Goal: Transaction & Acquisition: Purchase product/service

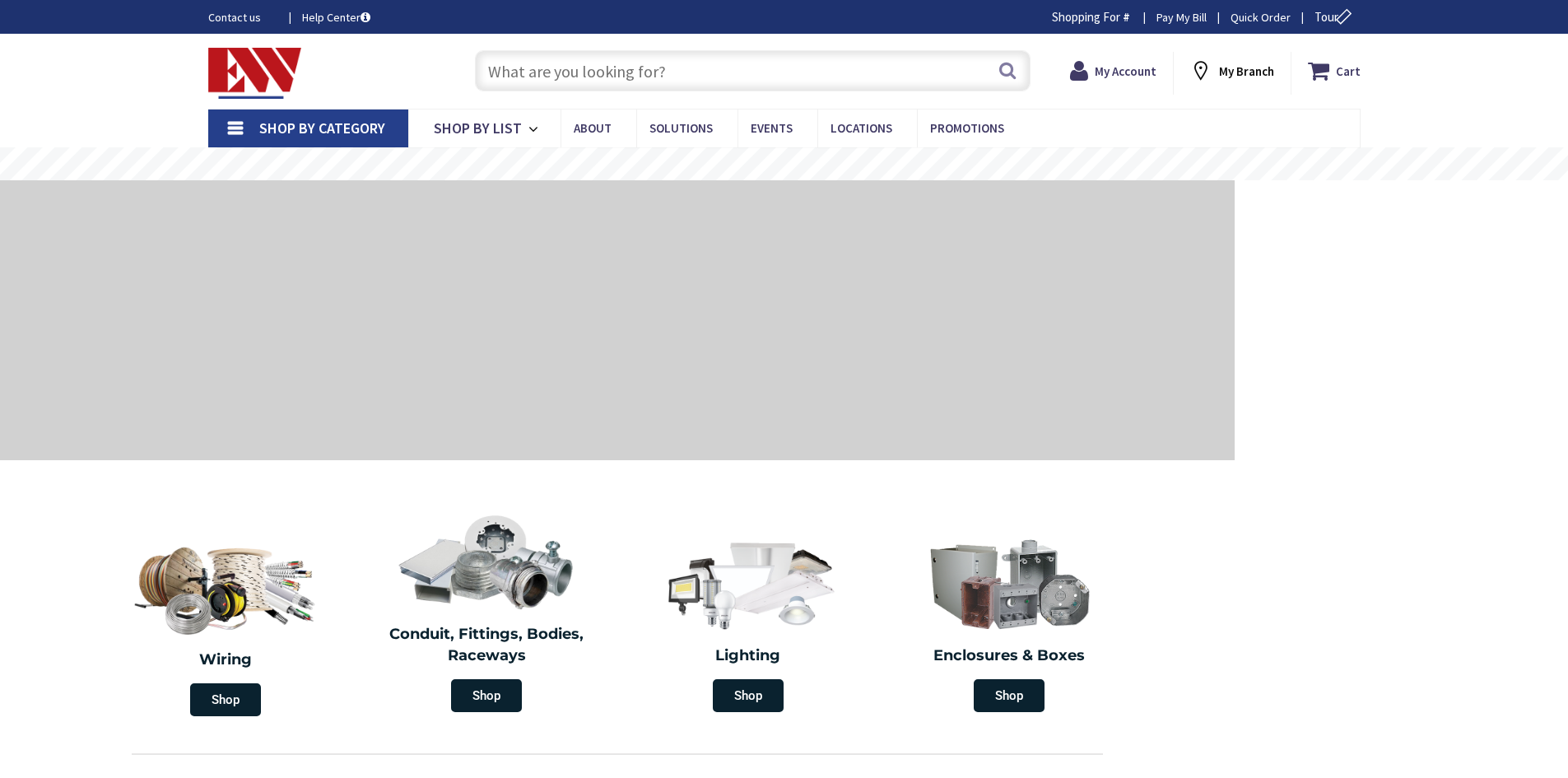
click at [618, 78] on input "text" at bounding box center [753, 71] width 556 height 41
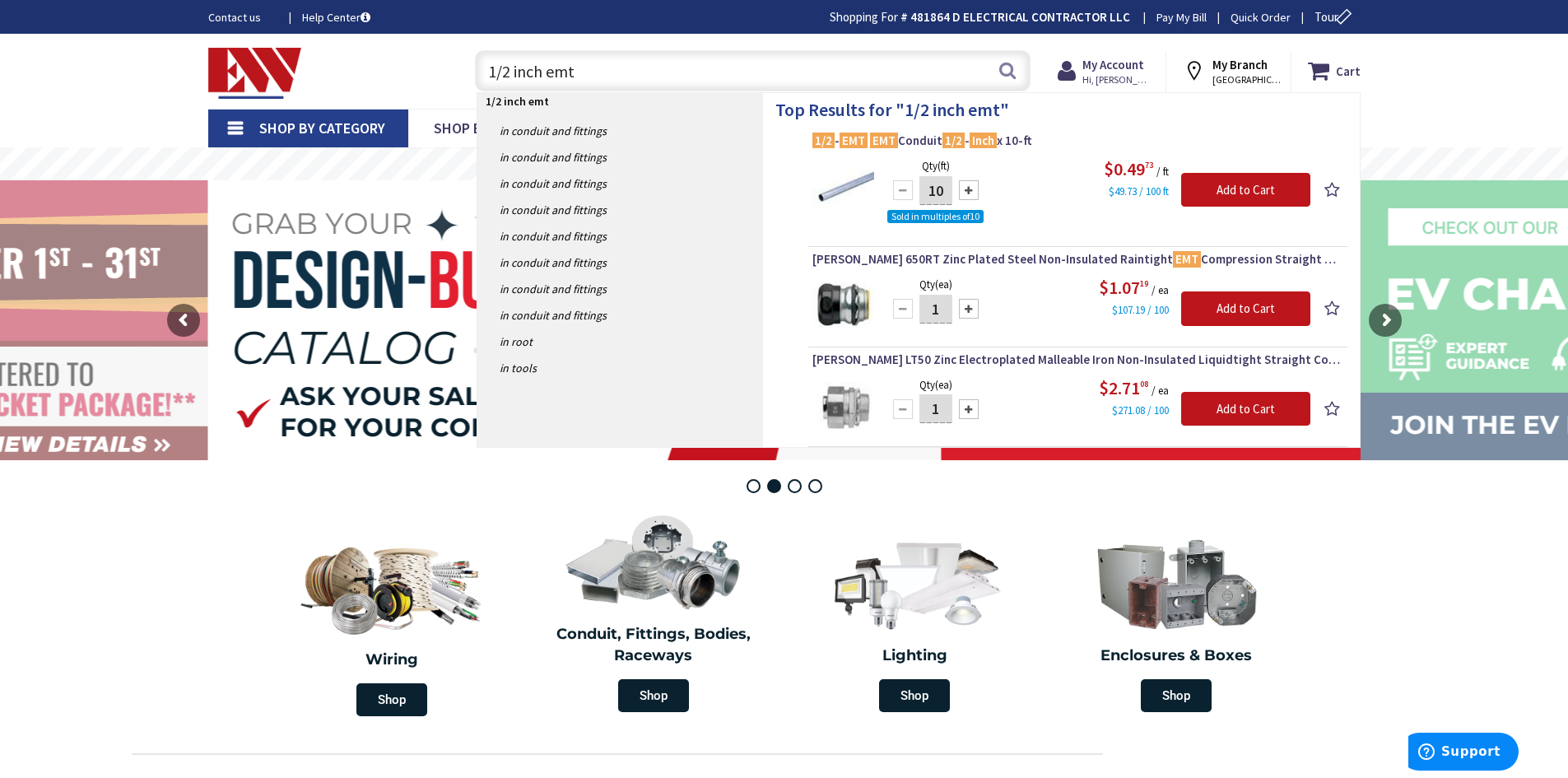
type input "1/2 inch emt"
click at [857, 181] on img at bounding box center [843, 186] width 62 height 62
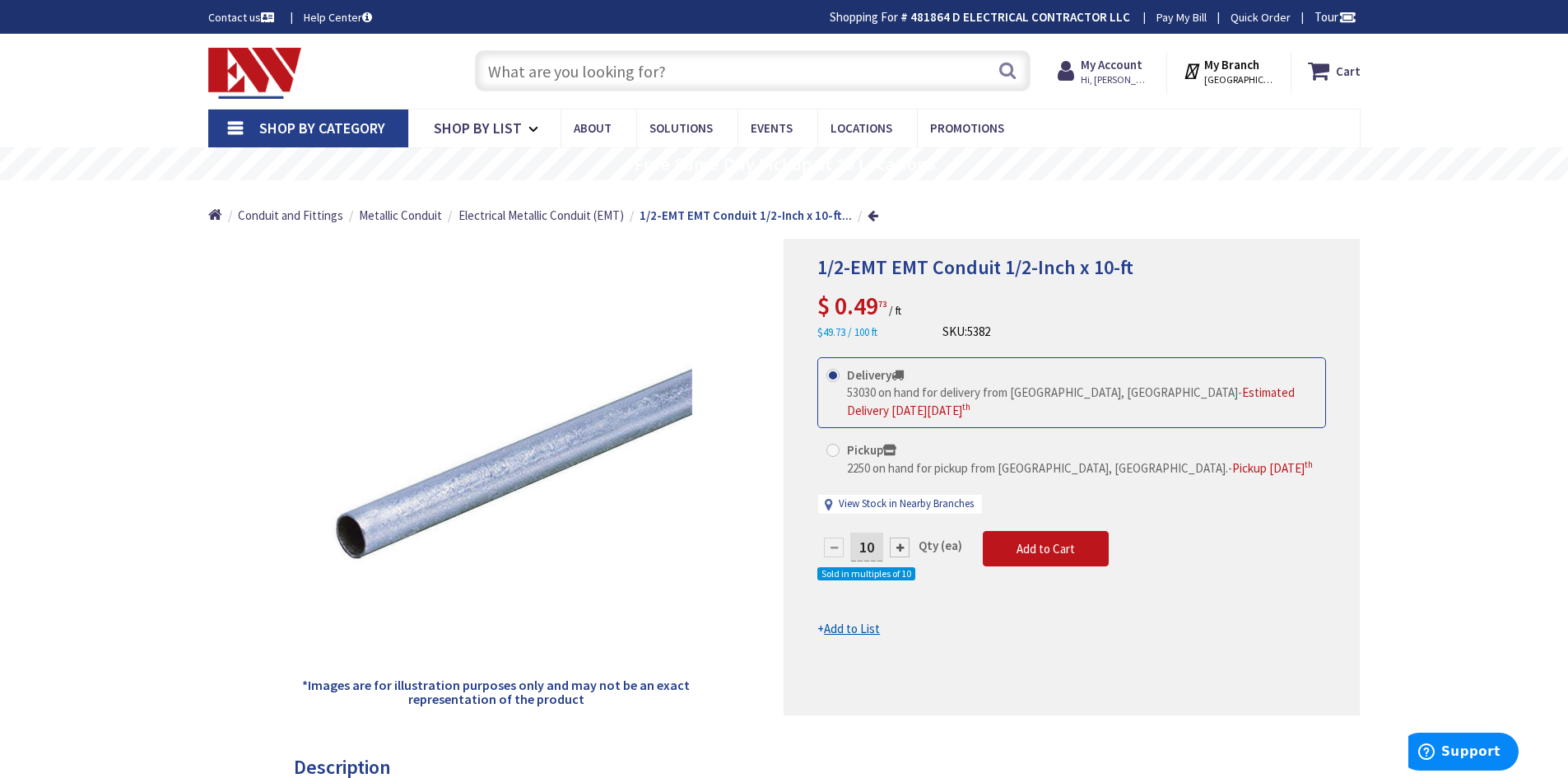
click at [818, 268] on span "1/2-EMT EMT Conduit 1/2-Inch x 10-ft" at bounding box center [975, 267] width 316 height 25
drag, startPoint x: 814, startPoint y: 266, endPoint x: 1135, endPoint y: 258, distance: 321.1
click at [1135, 258] on div "1/2-EMT EMT Conduit 1/2-Inch x 10-ft $ 0.49 73 / ft $49.73 / 100 ft SKU: 5382 T…" at bounding box center [1071, 477] width 576 height 477
copy span "1/2-EMT EMT Conduit 1/2-Inch x 10-ft"
click at [657, 68] on input "text" at bounding box center [753, 71] width 556 height 41
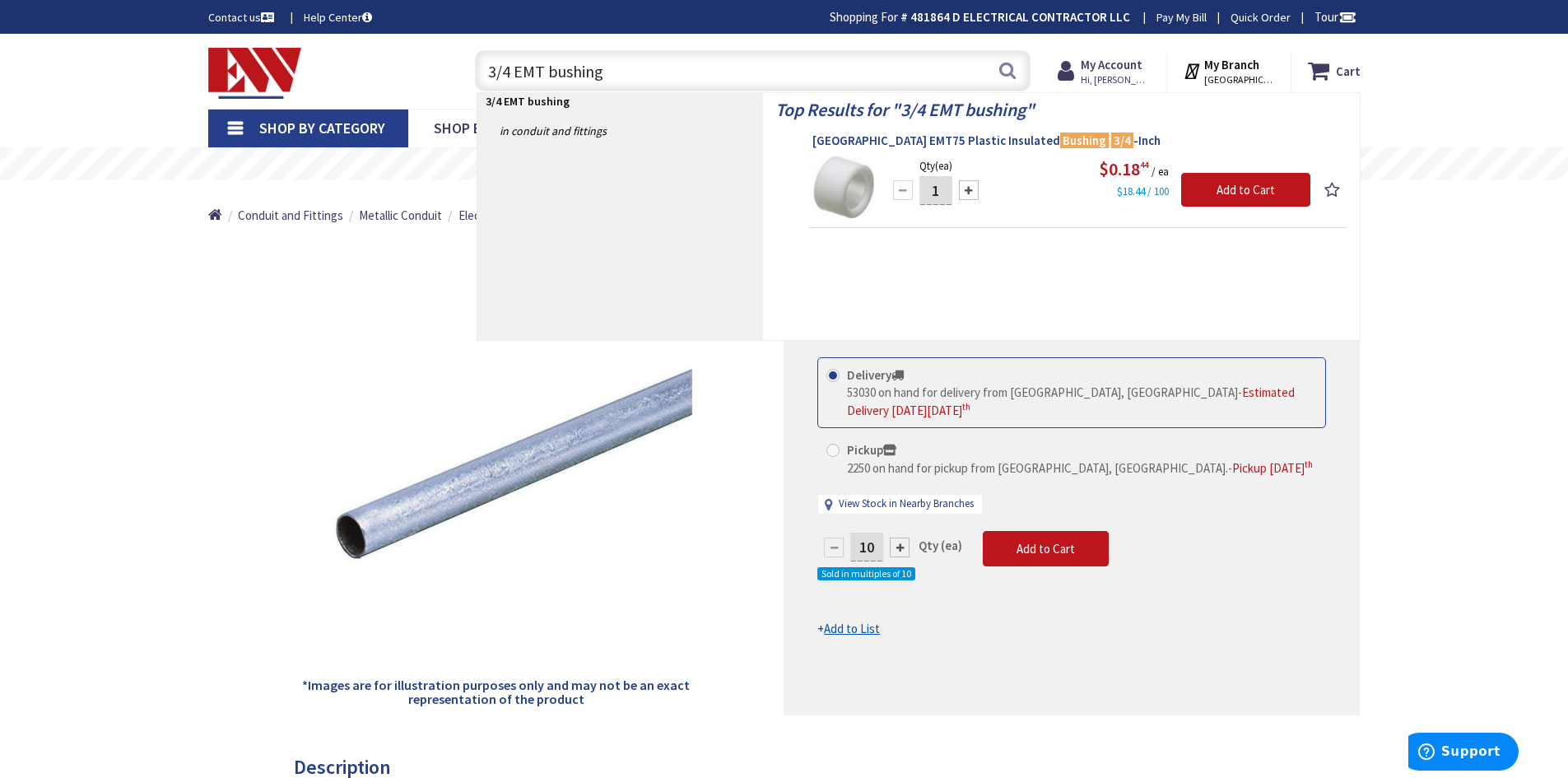
type input "3/4 EMT bushing"
click at [894, 141] on span "Arlington EMT75 Plastic Insulated Bushing 3/4 -Inch" at bounding box center [1077, 140] width 531 height 17
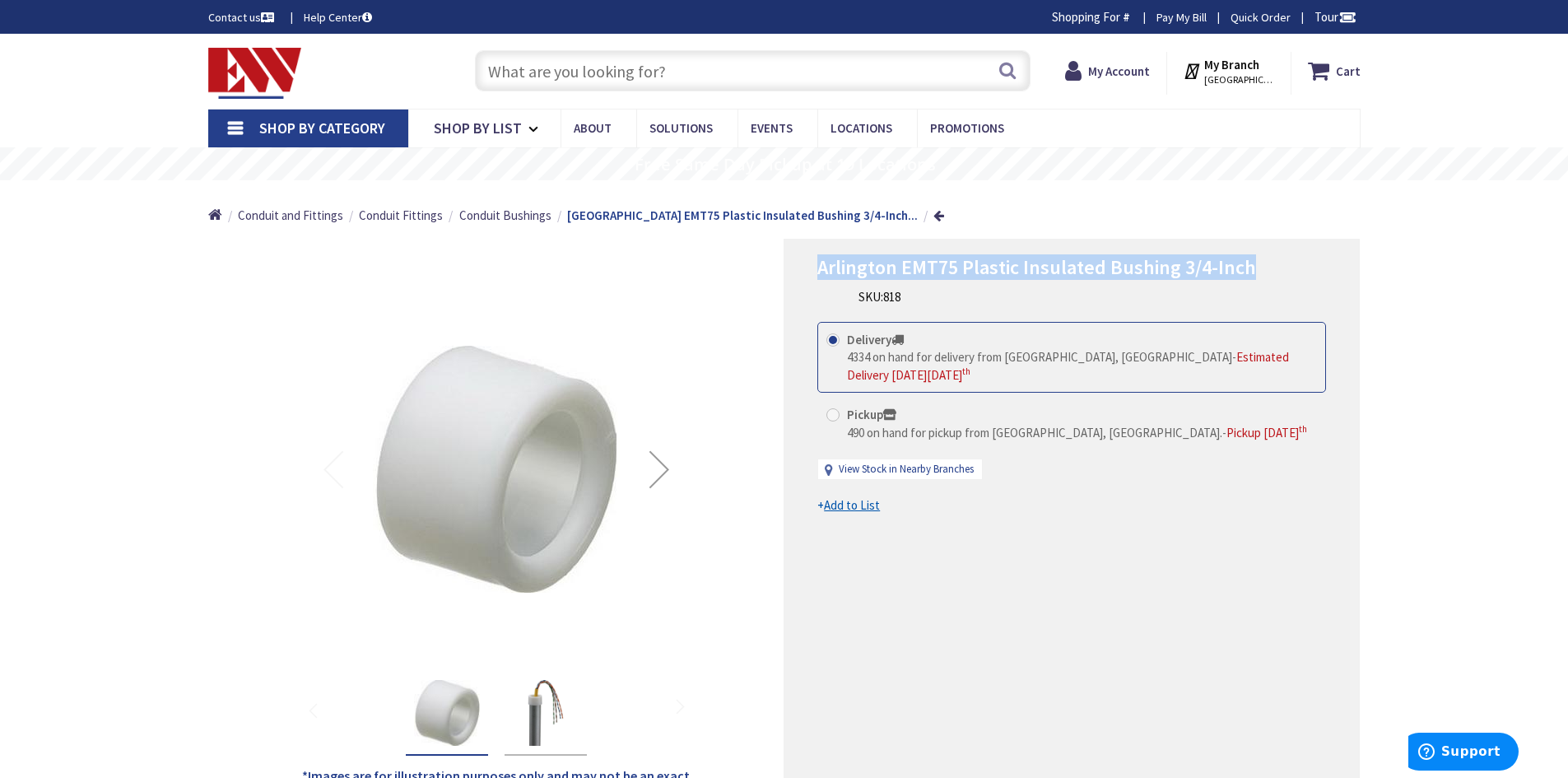
drag, startPoint x: 815, startPoint y: 273, endPoint x: 1252, endPoint y: 262, distance: 437.1
click at [1254, 261] on div "Arlington EMT75 Plastic Insulated Bushing 3/4-Inch SKU: 818 This product is Dis…" at bounding box center [1071, 522] width 576 height 567
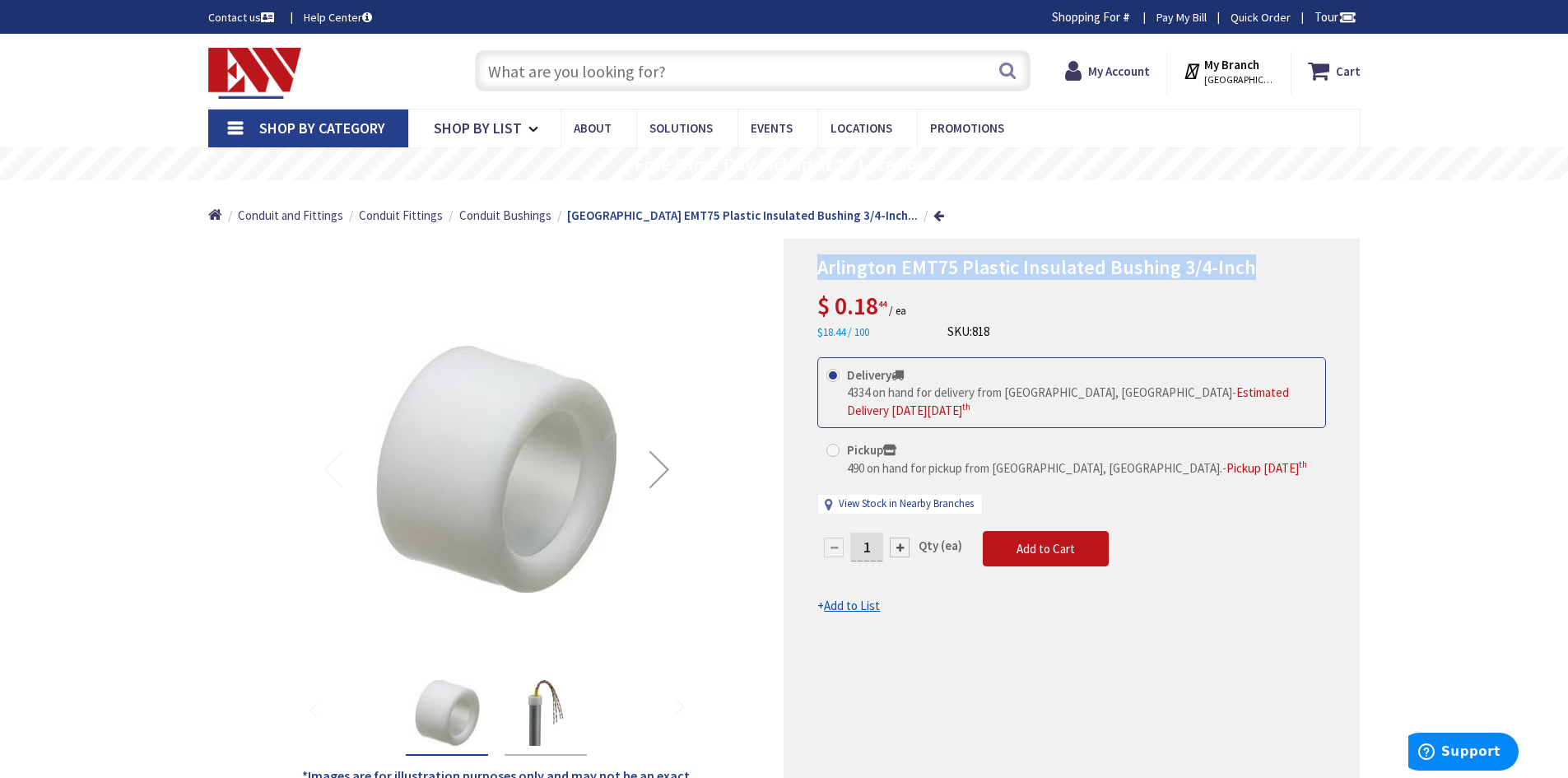
copy span "Arlington EMT75 Plastic Insulated Bushing 3/4-Inch"
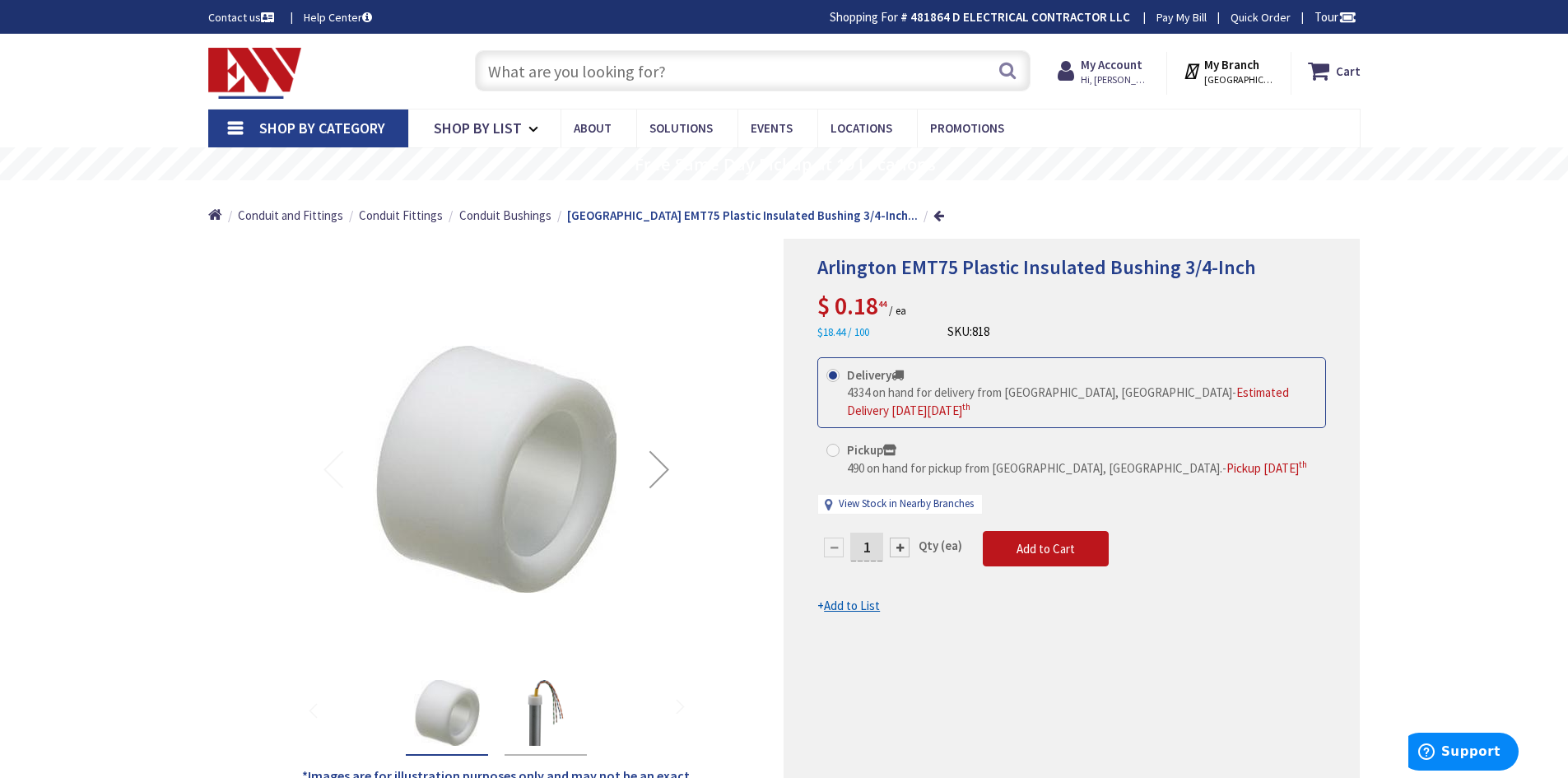
click at [614, 67] on input "text" at bounding box center [753, 71] width 556 height 41
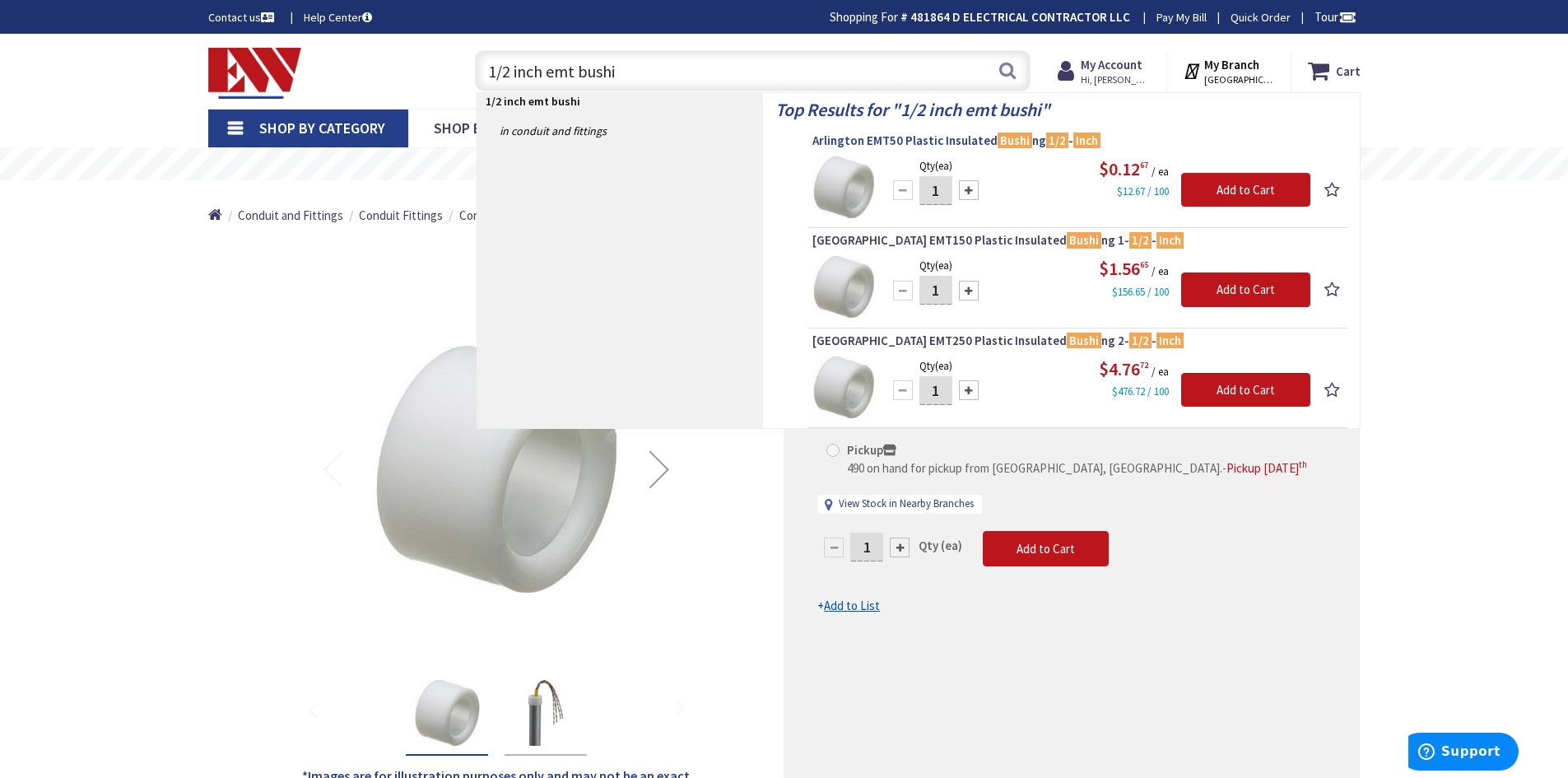
type input "1/2 inch emt bushi"
click at [896, 135] on span "Arlington EMT50 Plastic Insulated Bushi ng 1/2 - Inch" at bounding box center [1077, 140] width 531 height 17
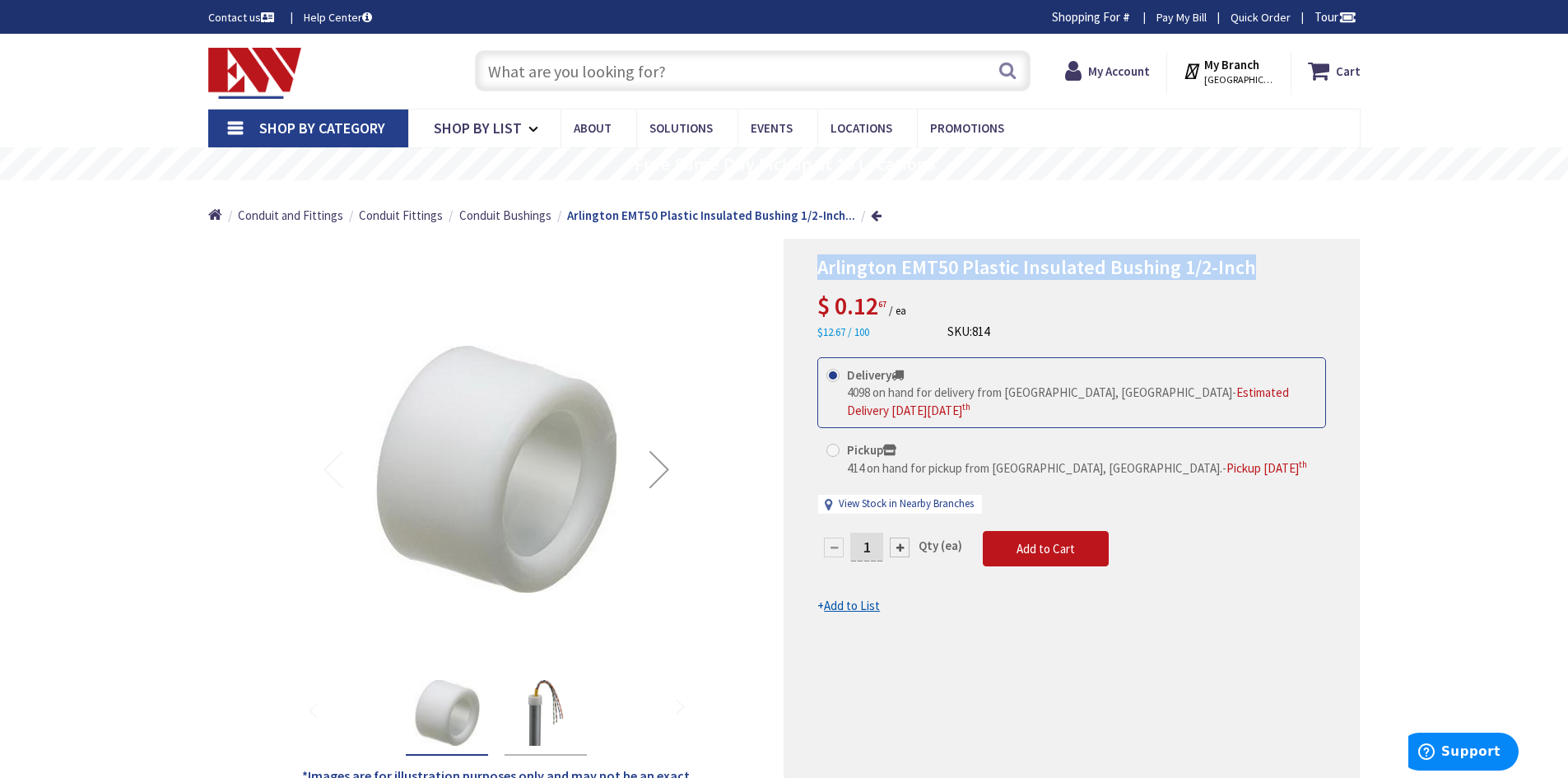
drag, startPoint x: 813, startPoint y: 267, endPoint x: 1253, endPoint y: 255, distance: 440.2
click at [1253, 255] on div "Arlington EMT50 Plastic Insulated Bushing 1/2-Inch $ 0.12 67 / ea $12.67 / 100 …" at bounding box center [1071, 522] width 576 height 567
copy span "Arlington EMT50 Plastic Insulated Bushing 1/2-Inch"
click at [1084, 304] on div "Arlington EMT50 Plastic Insulated Bushing 1/2-Inch $ 0.12 67 / ea $12.67 / 100 …" at bounding box center [1072, 298] width 509 height 85
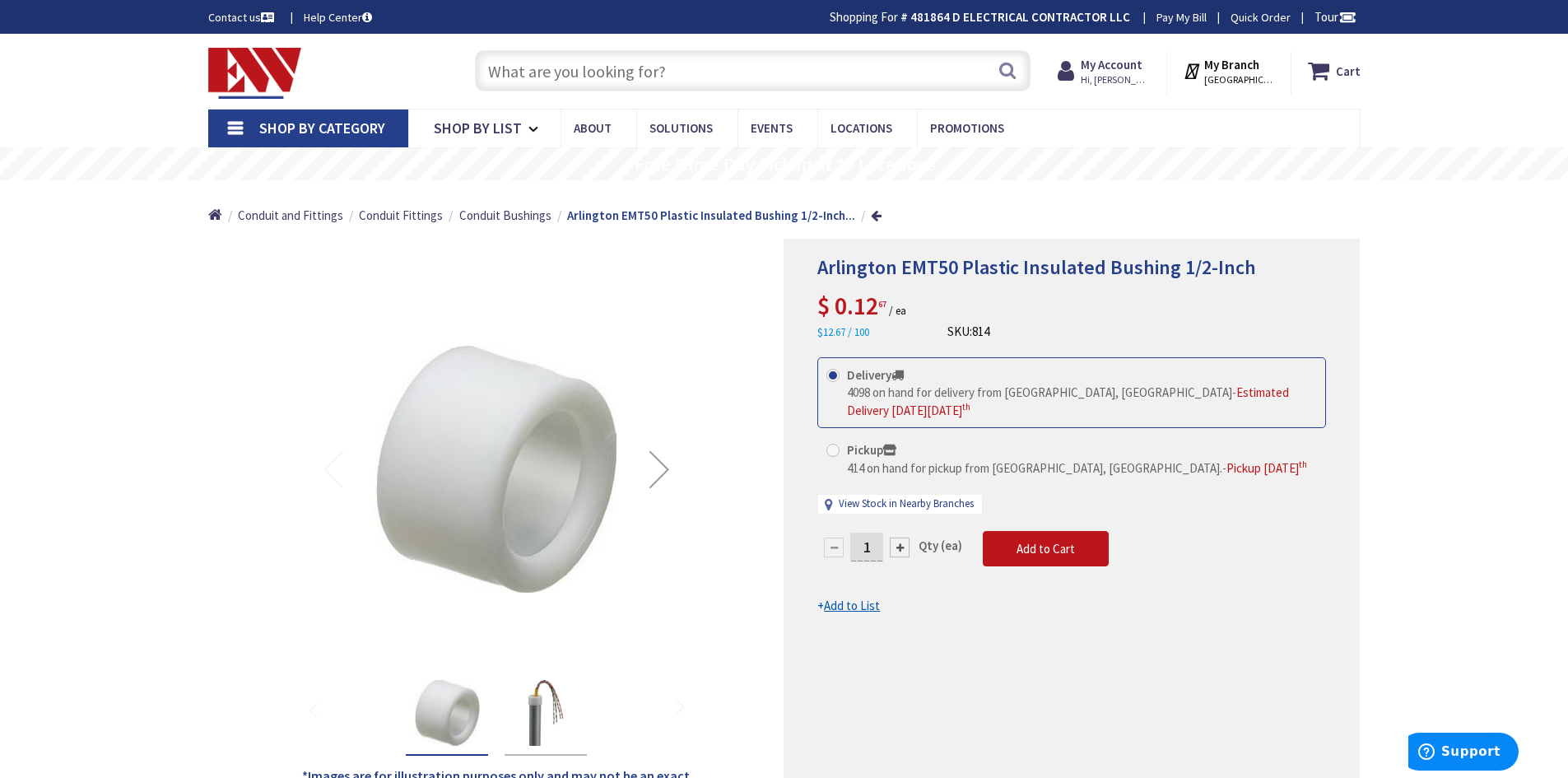
click at [571, 75] on input "text" at bounding box center [753, 71] width 556 height 41
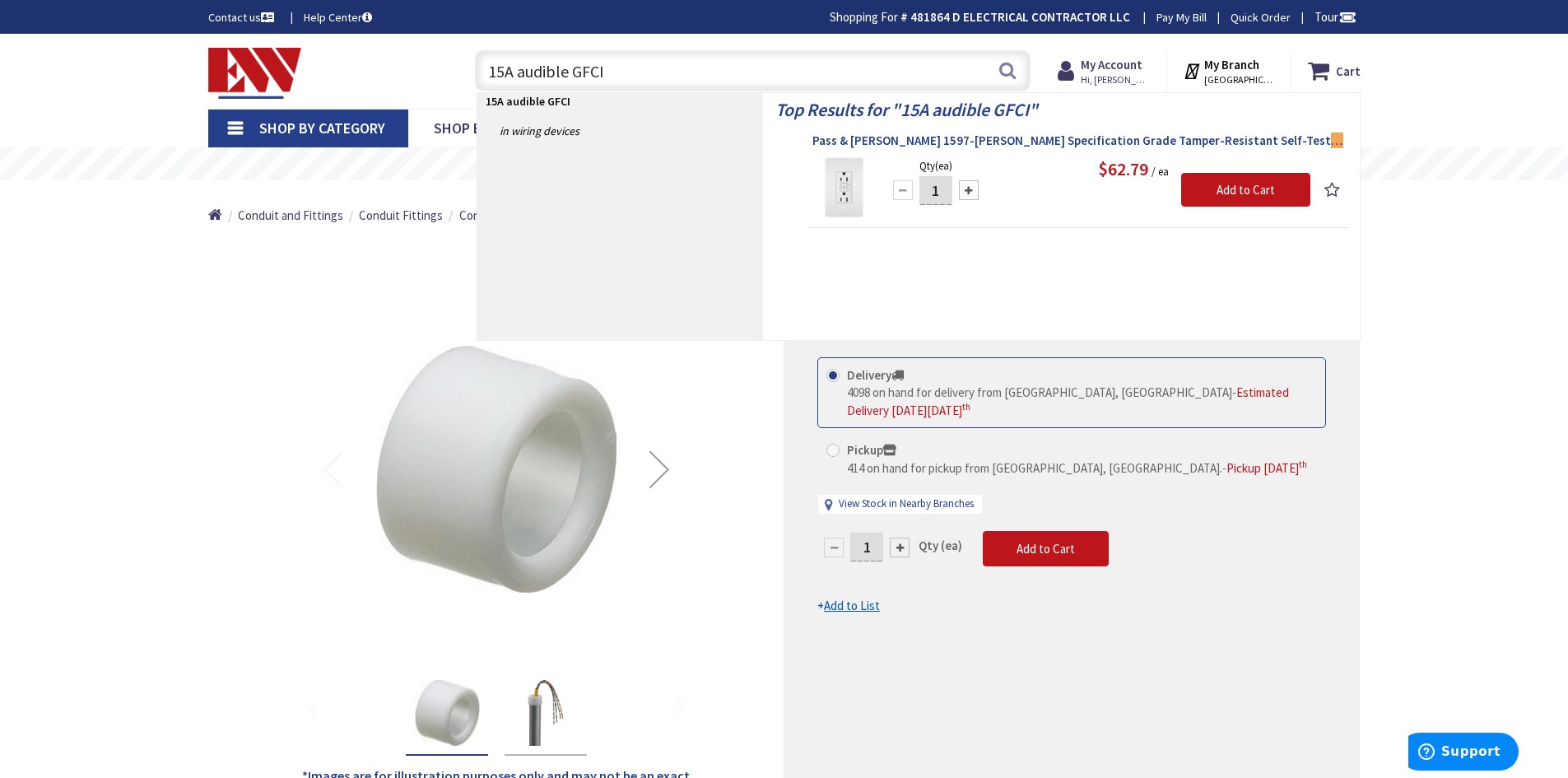
type input "15A audible GFCI"
click at [925, 140] on span "Pass & Seymour 1597-TRAW Specification Grade Tamper-Resistant Self-Test GFCI Du…" at bounding box center [1077, 140] width 531 height 17
